Goal: Task Accomplishment & Management: Manage account settings

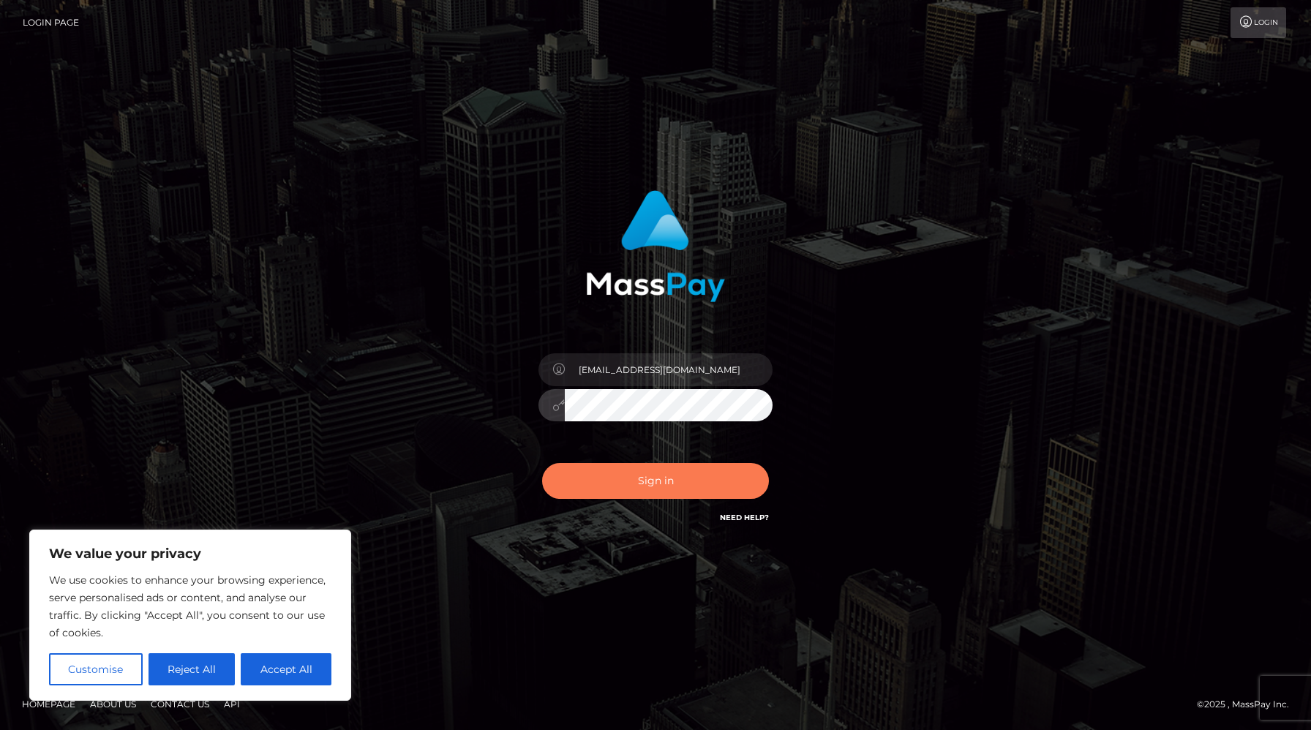
click at [593, 491] on button "Sign in" at bounding box center [655, 481] width 227 height 36
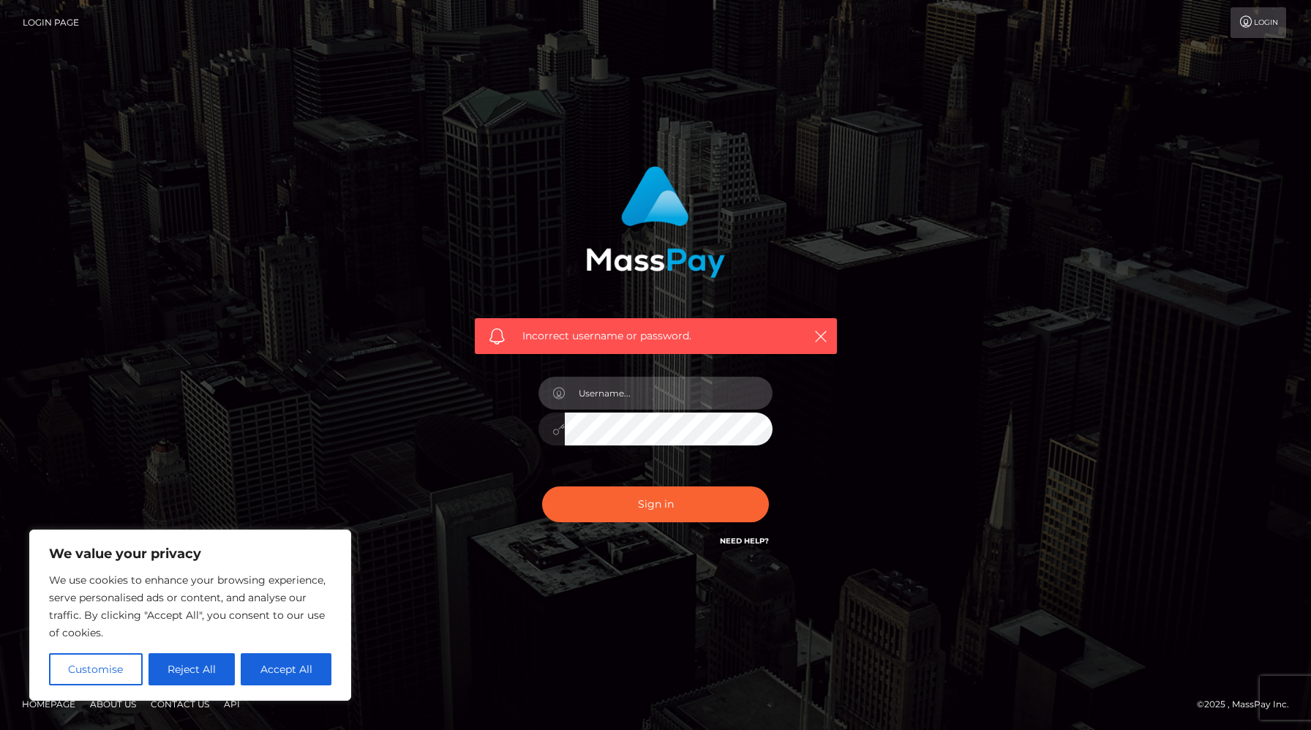
click at [666, 401] on input "text" at bounding box center [669, 393] width 208 height 33
type input "[EMAIL_ADDRESS][DOMAIN_NAME]"
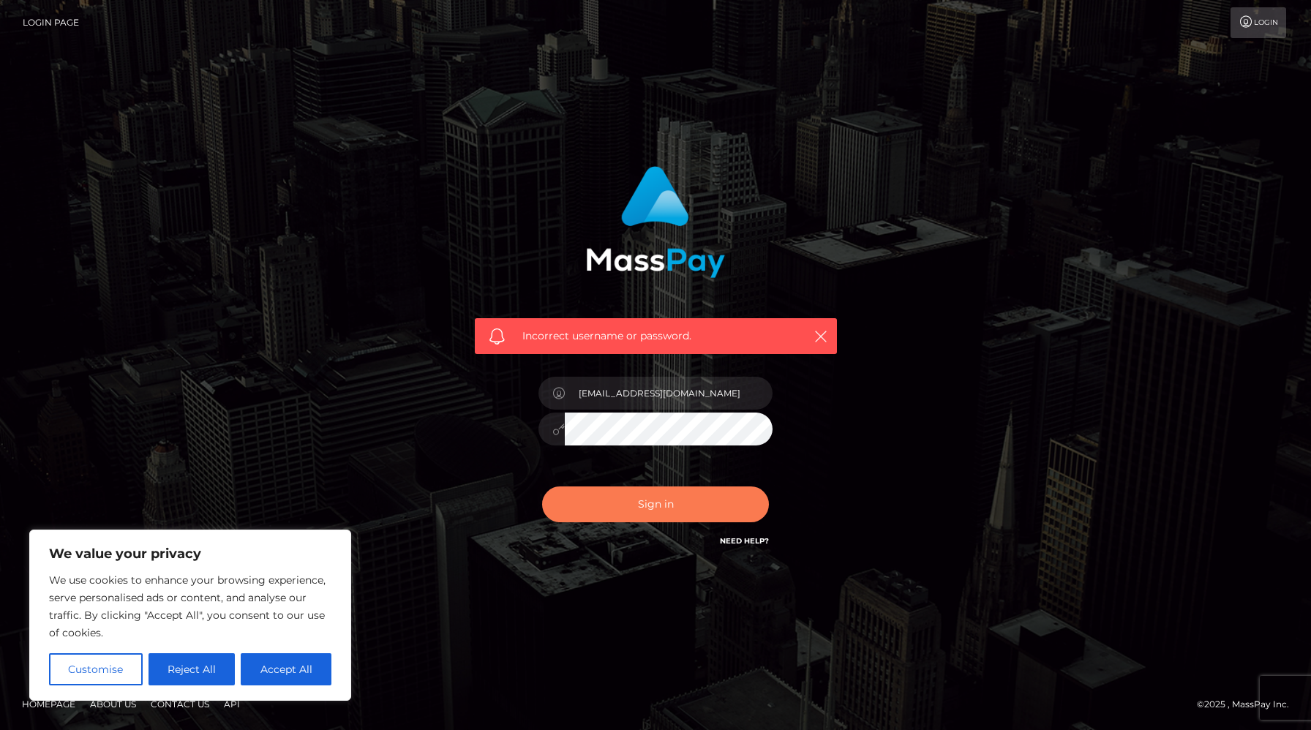
click at [662, 505] on button "Sign in" at bounding box center [655, 505] width 227 height 36
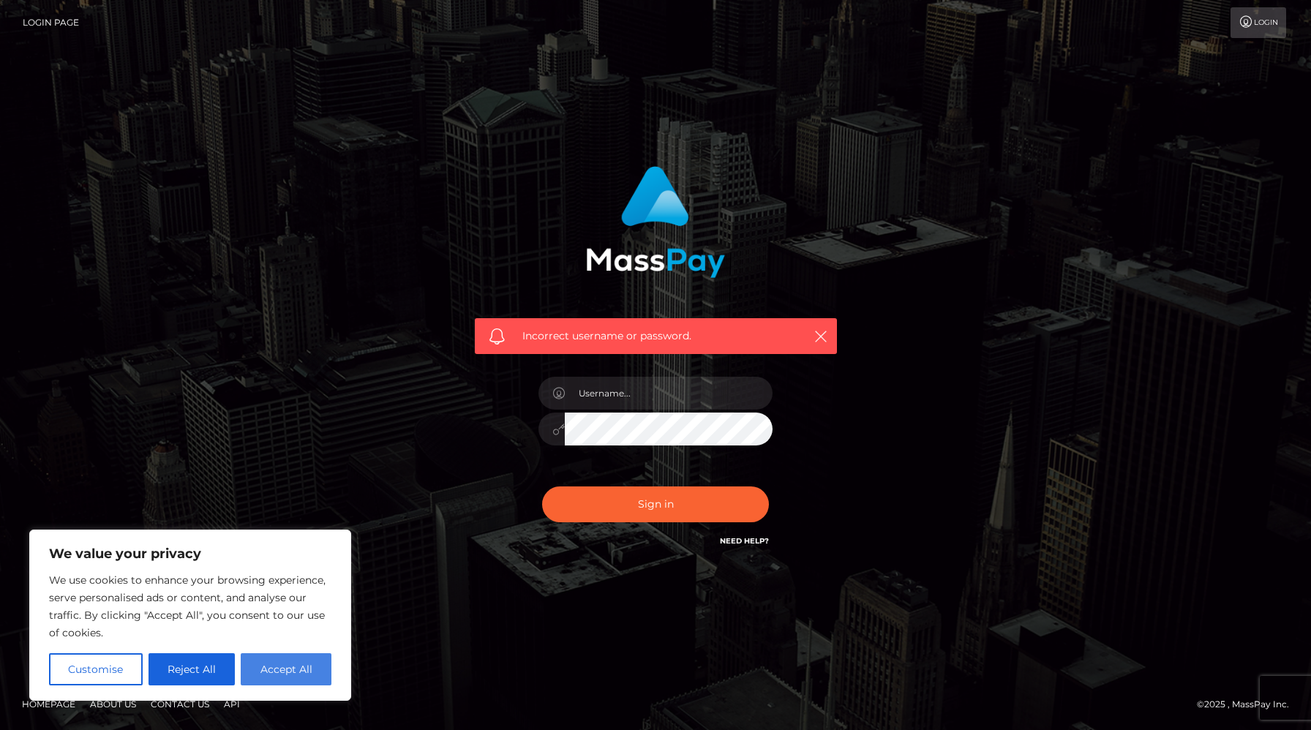
click at [283, 663] on button "Accept All" at bounding box center [286, 669] width 91 height 32
checkbox input "true"
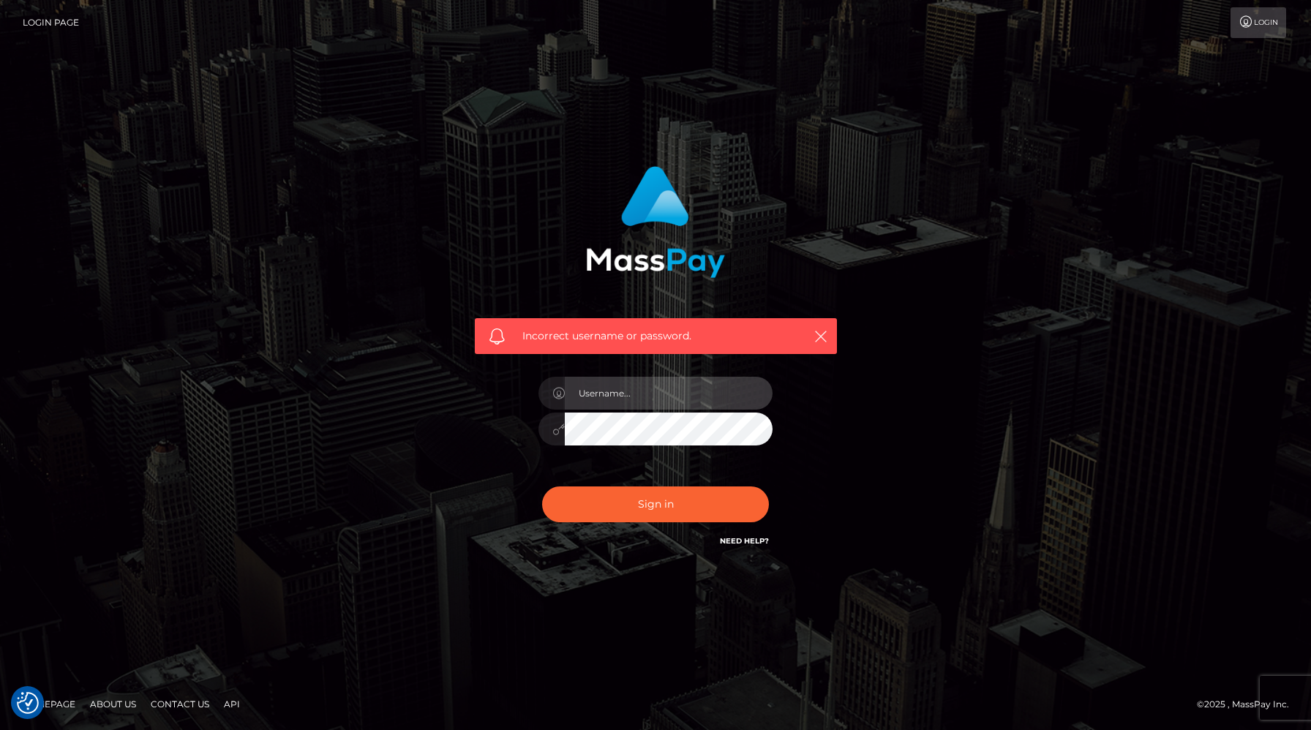
click at [682, 389] on input "text" at bounding box center [669, 393] width 208 height 33
type input "[EMAIL_ADDRESS][DOMAIN_NAME]"
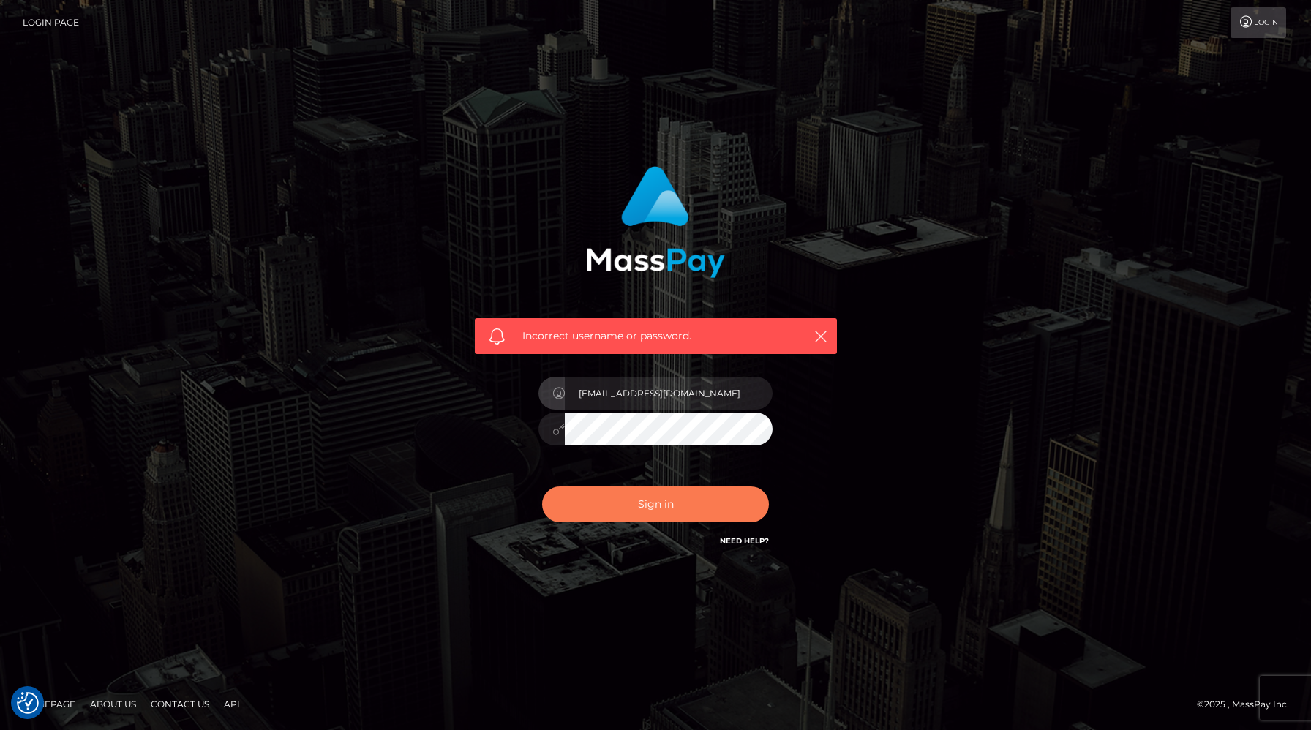
click at [685, 503] on button "Sign in" at bounding box center [655, 505] width 227 height 36
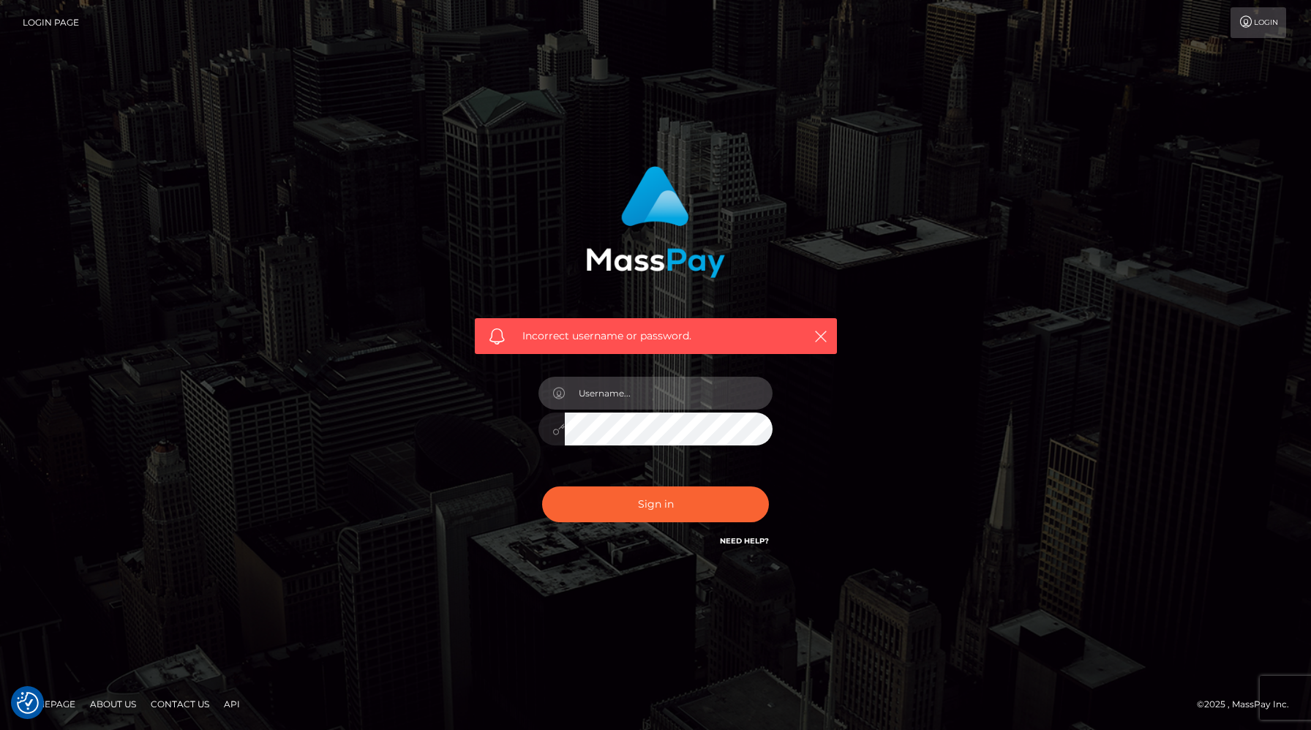
click at [680, 399] on input "text" at bounding box center [669, 393] width 208 height 33
type input "[EMAIL_ADDRESS][DOMAIN_NAME]"
click at [542, 487] on button "Sign in" at bounding box center [655, 505] width 227 height 36
click at [630, 397] on input "text" at bounding box center [669, 393] width 208 height 33
type input "mistresssalem69@gmail.com"
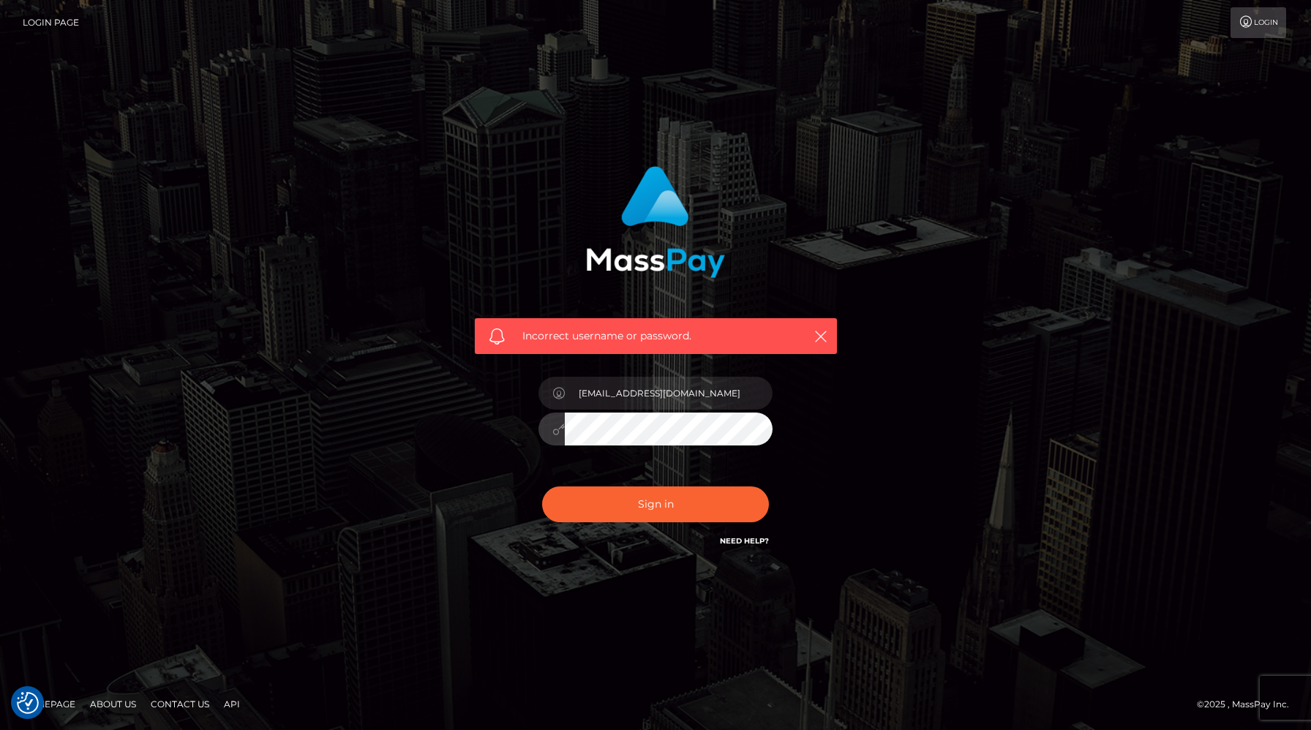
click at [519, 437] on div "Incorrect username or password. mistresssalem69@gmail.com" at bounding box center [656, 358] width 384 height 406
click at [542, 487] on button "Sign in" at bounding box center [655, 505] width 227 height 36
click at [824, 339] on icon "button" at bounding box center [821, 336] width 15 height 15
click at [823, 337] on icon "button" at bounding box center [821, 336] width 15 height 15
click at [183, 702] on link "Contact Us" at bounding box center [180, 704] width 70 height 23
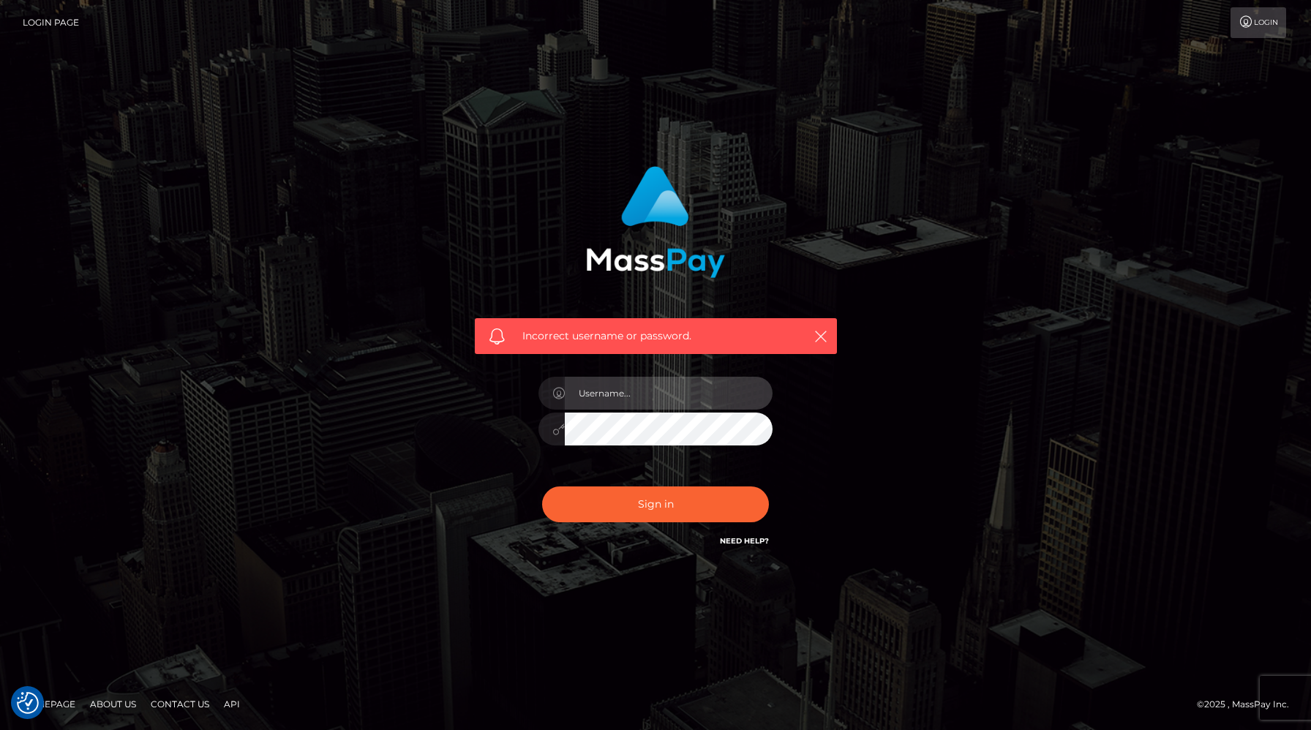
click at [645, 401] on input "text" at bounding box center [669, 393] width 208 height 33
type input "mistresssalem69@gmail.com"
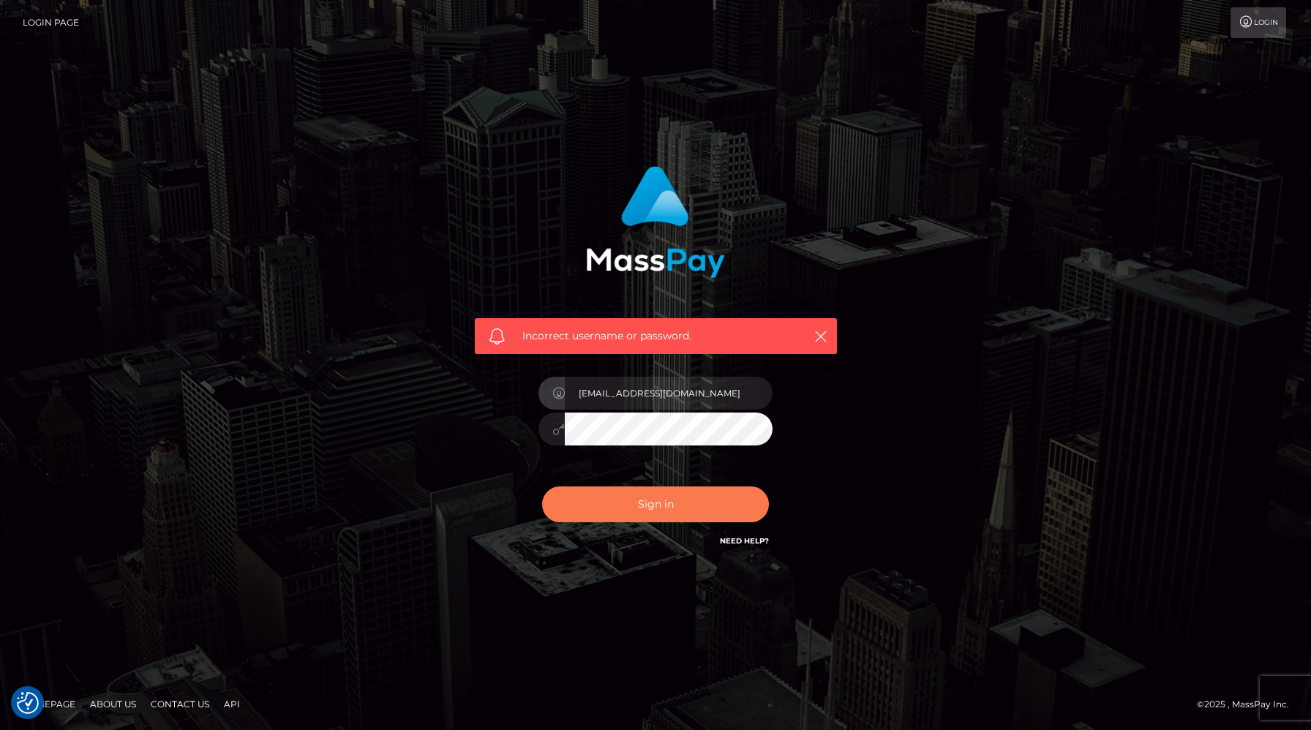
click at [641, 495] on button "Sign in" at bounding box center [655, 505] width 227 height 36
click at [744, 541] on link "Need Help?" at bounding box center [744, 541] width 49 height 10
click at [736, 544] on link "Need Help?" at bounding box center [744, 541] width 49 height 10
click at [163, 706] on link "Contact Us" at bounding box center [180, 704] width 70 height 23
click at [189, 702] on link "Contact Us" at bounding box center [180, 704] width 70 height 23
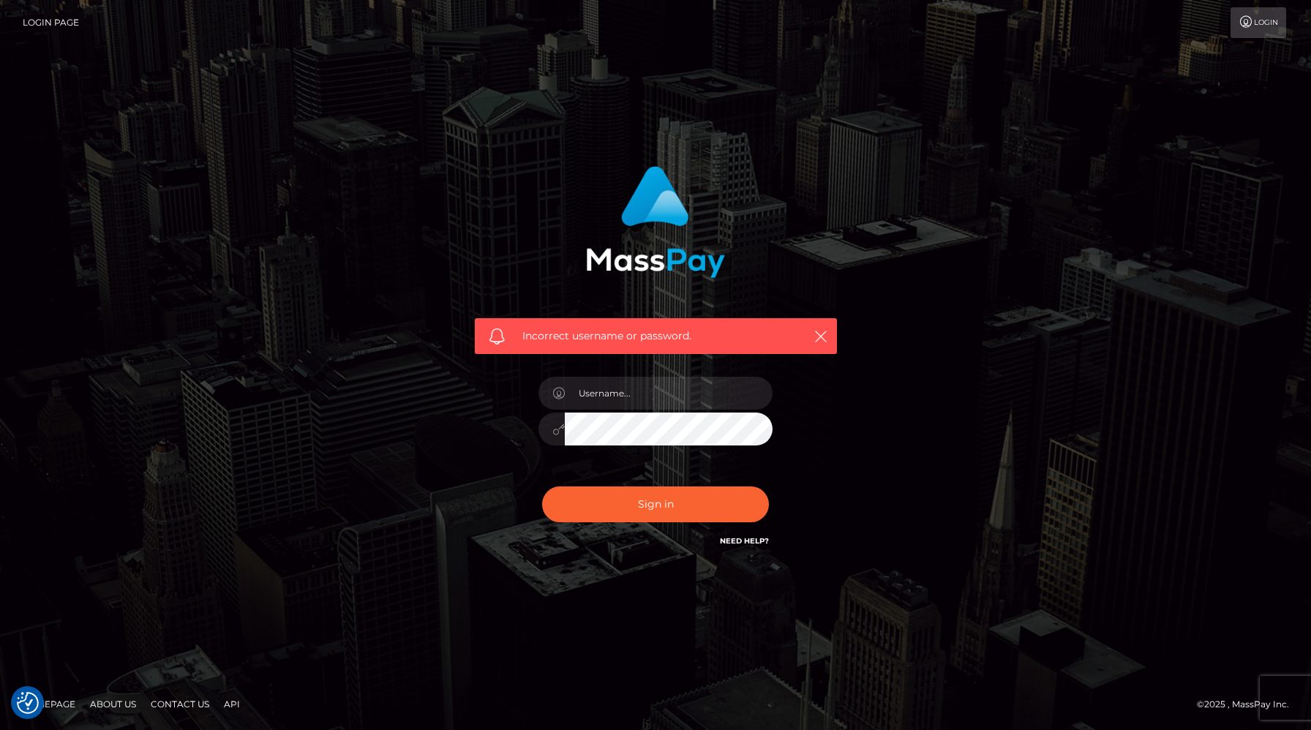
click at [189, 702] on link "Contact Us" at bounding box center [180, 704] width 70 height 23
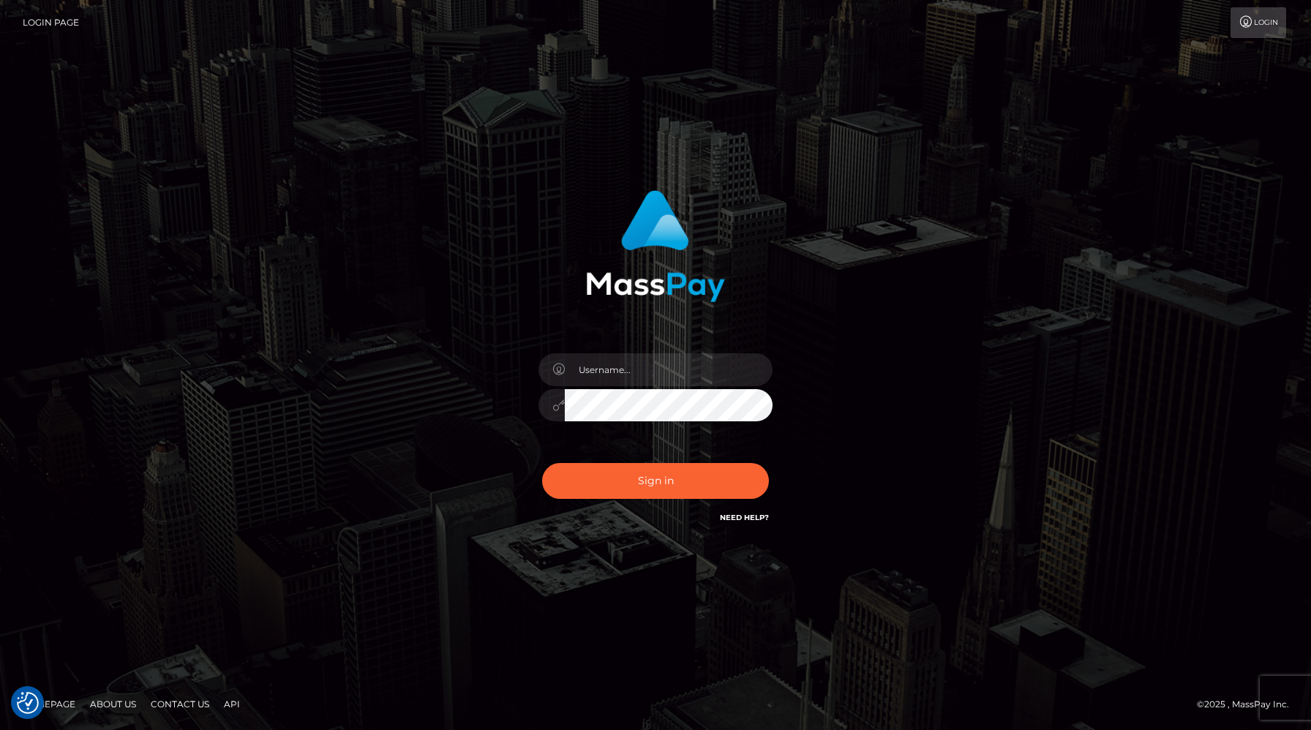
click at [171, 710] on link "Contact Us" at bounding box center [180, 704] width 70 height 23
click at [635, 364] on input "text" at bounding box center [669, 369] width 208 height 33
type input "mistresssalem69@gmail.com"
click at [636, 484] on button "Sign in" at bounding box center [655, 481] width 227 height 36
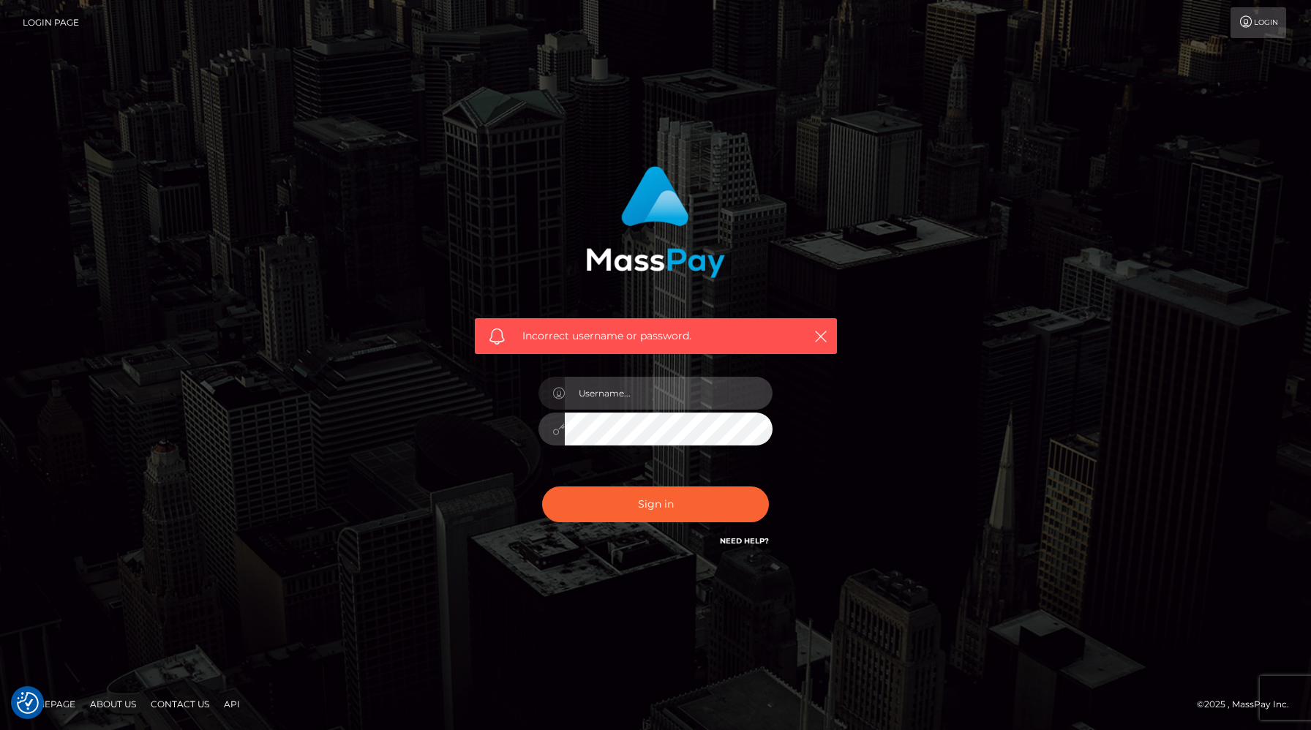
type input "mistresssalem69@gmail.com"
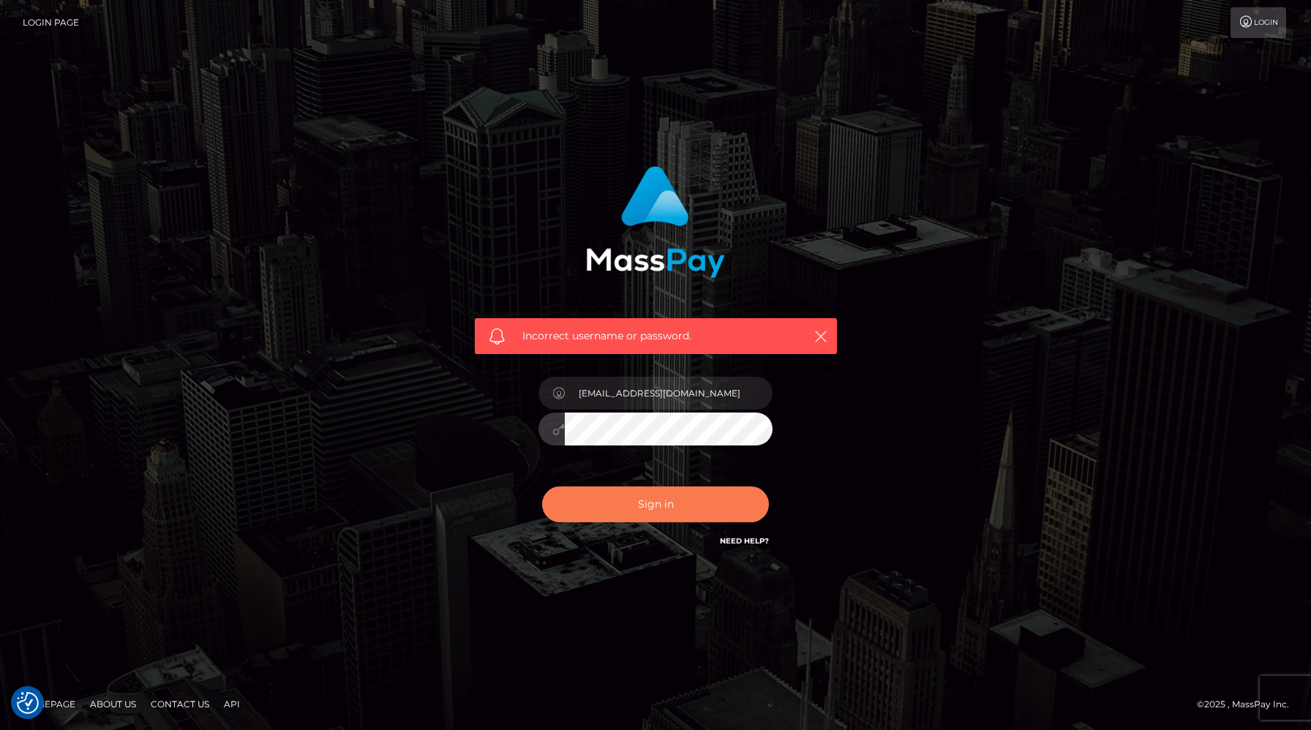
click at [609, 507] on button "Sign in" at bounding box center [655, 505] width 227 height 36
click at [100, 710] on link "About Us" at bounding box center [113, 704] width 58 height 23
